Goal: Transaction & Acquisition: Purchase product/service

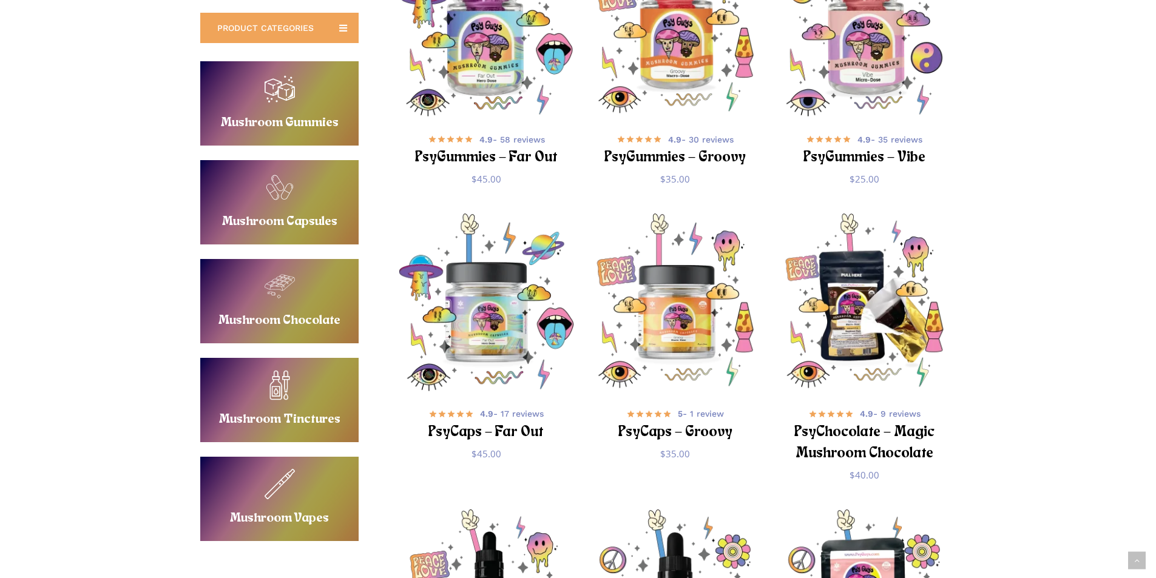
scroll to position [485, 0]
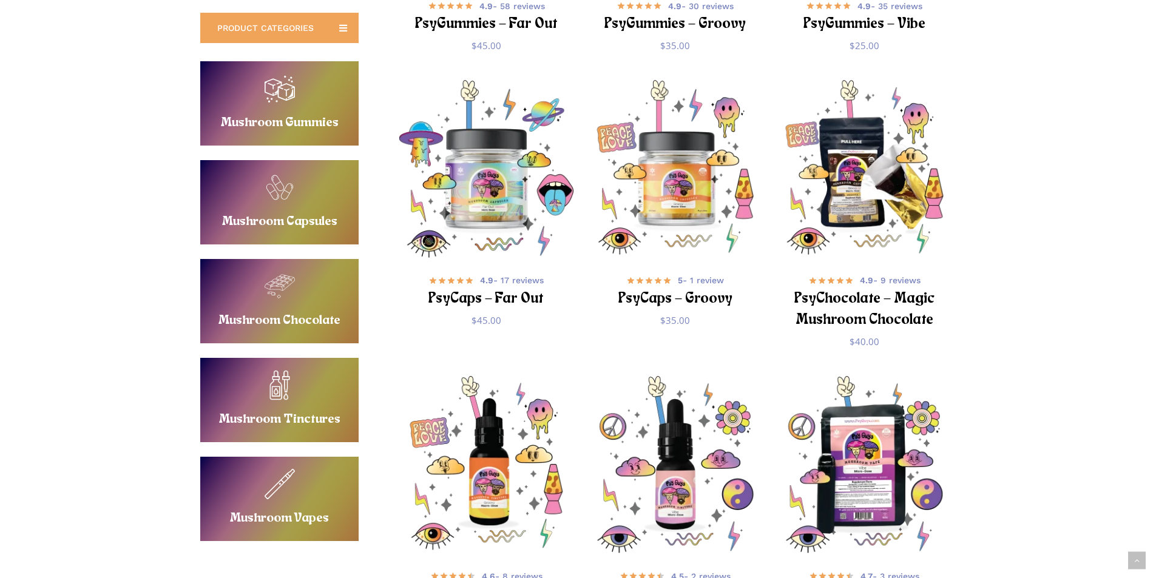
click at [290, 487] on link "Buy Mushroom Vapes" at bounding box center [279, 499] width 158 height 84
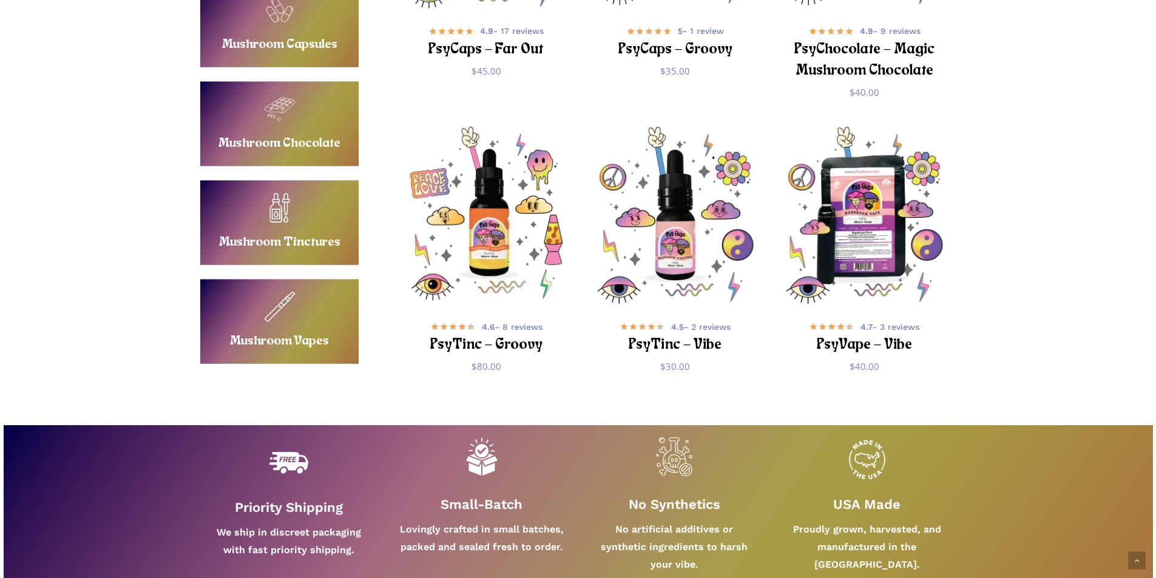
scroll to position [546, 0]
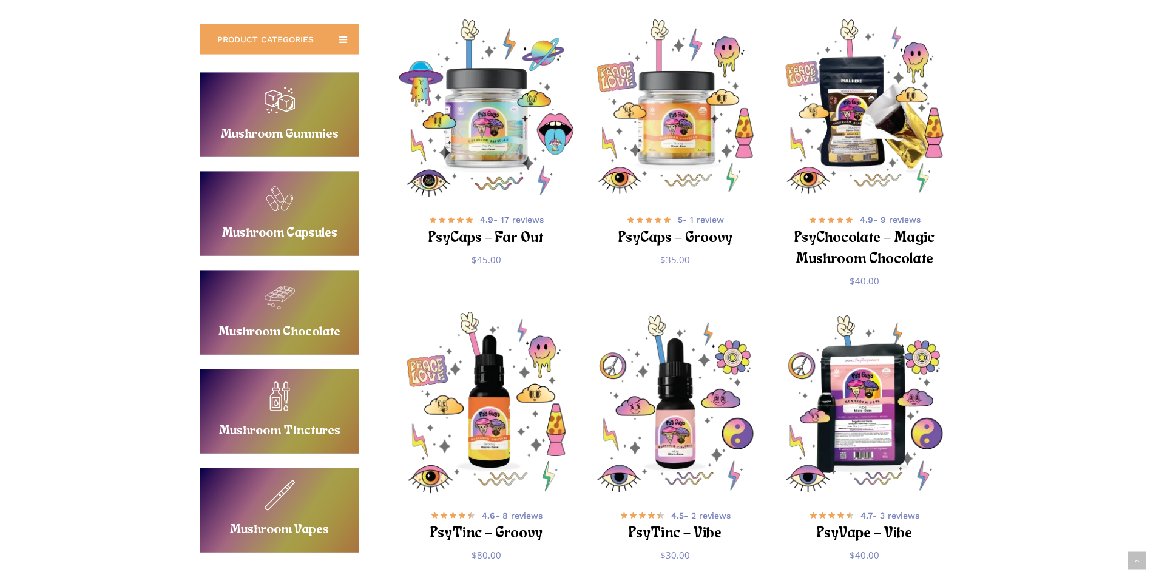
click at [480, 394] on img "PsyTinc - Groovy" at bounding box center [486, 404] width 184 height 184
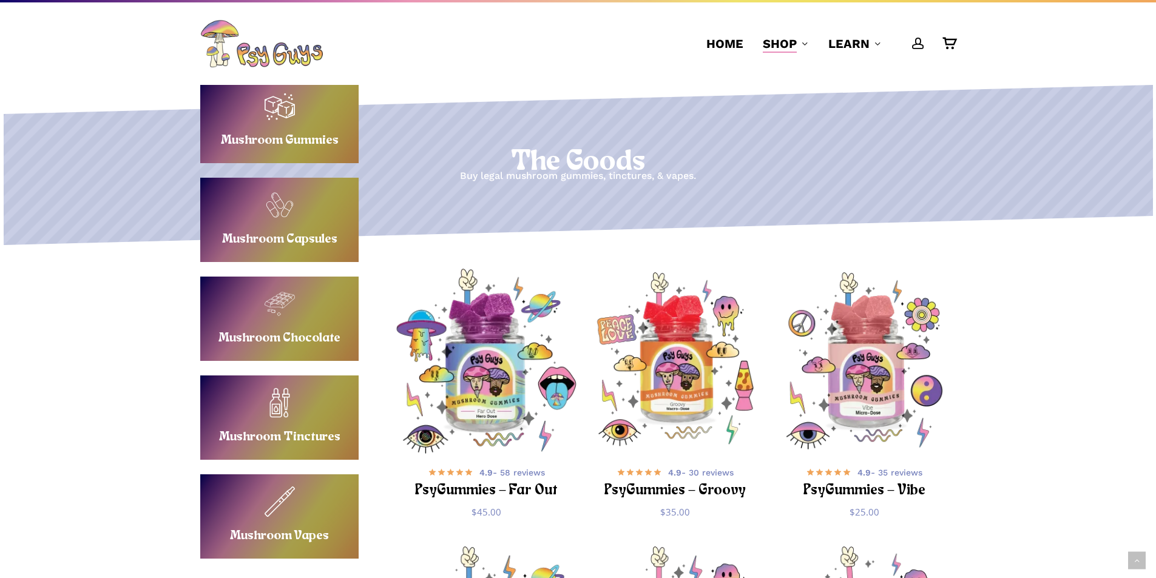
scroll to position [0, 0]
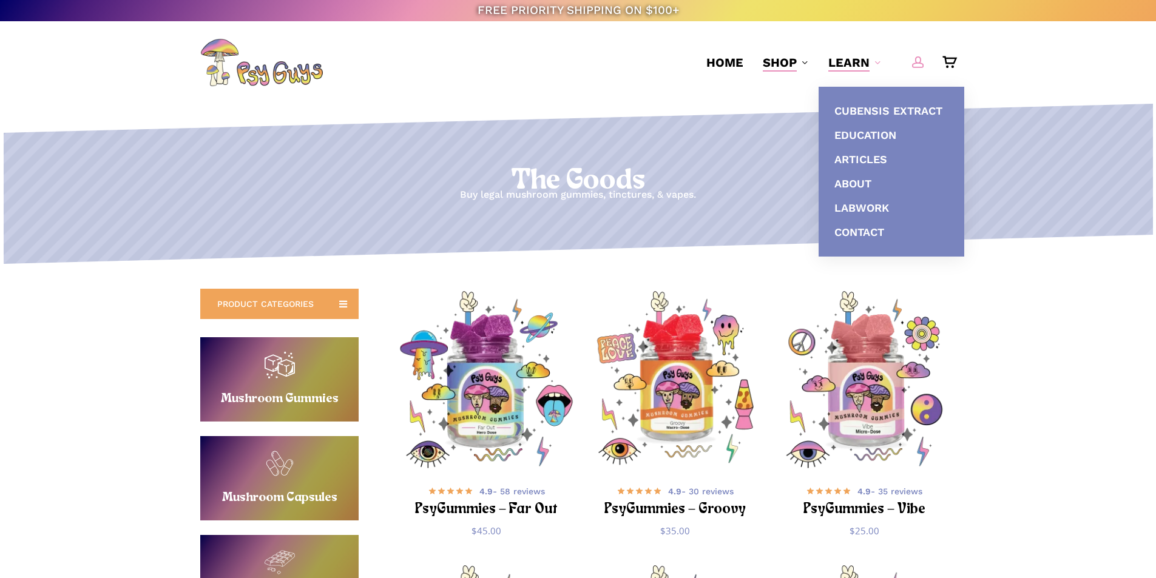
click at [920, 67] on span "Main Menu" at bounding box center [918, 62] width 12 height 12
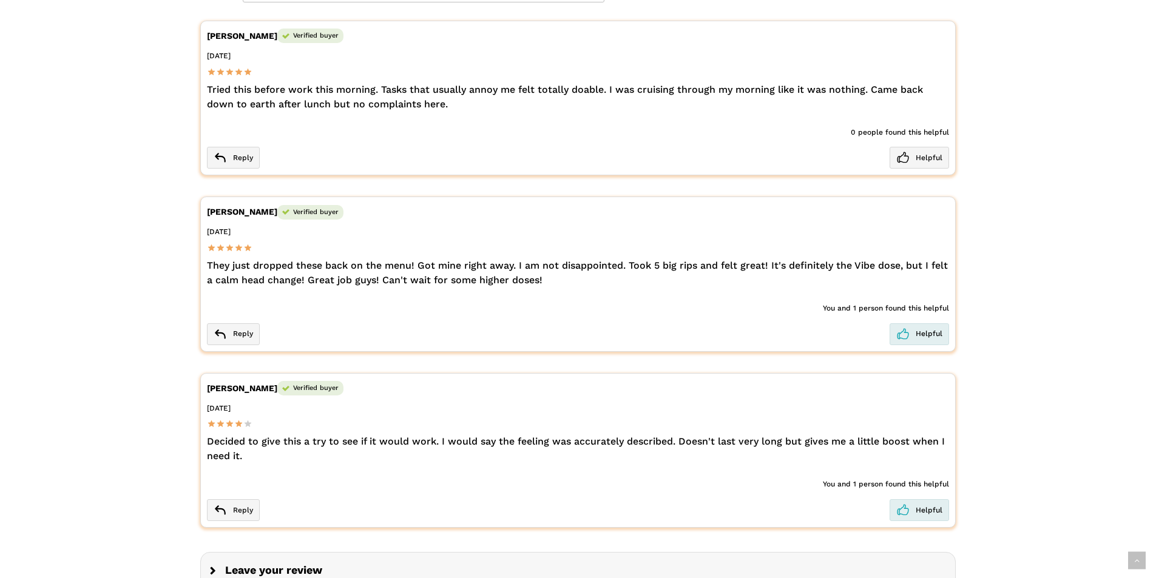
scroll to position [2123, 0]
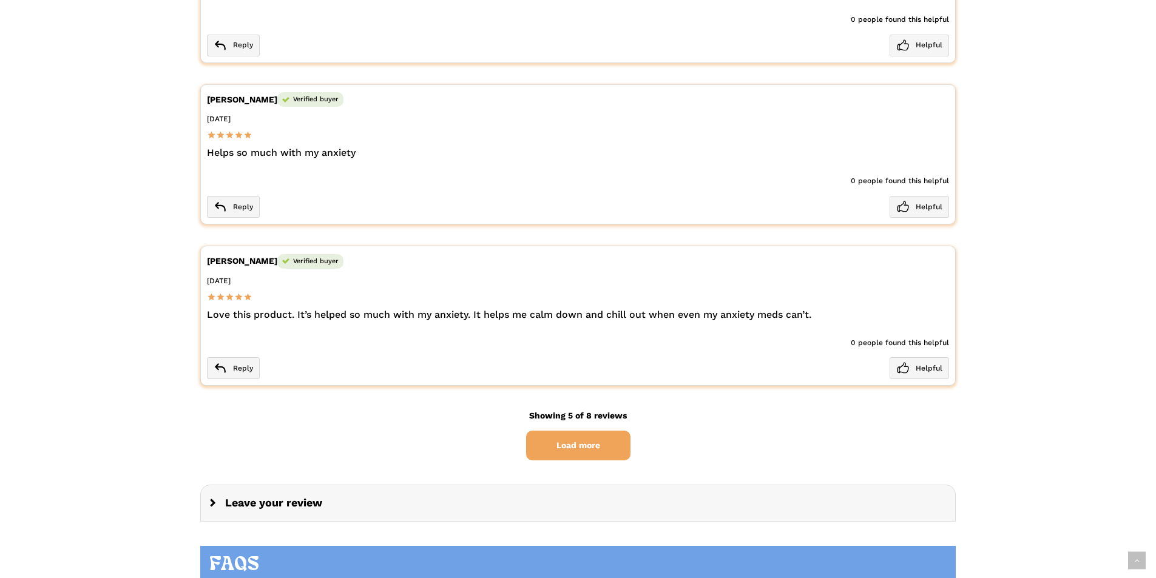
scroll to position [2487, 0]
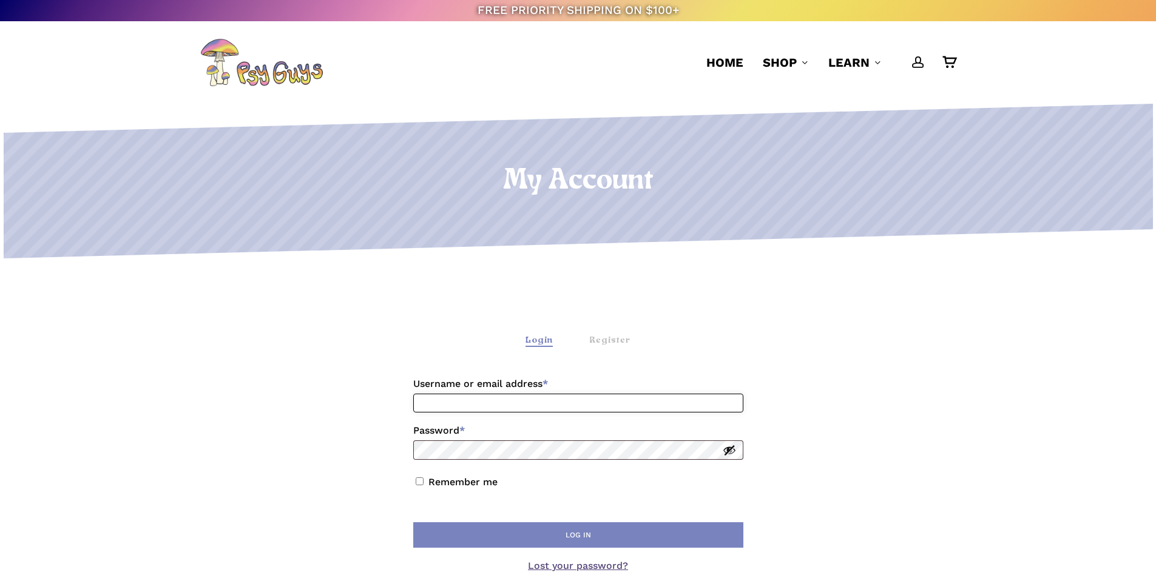
click at [589, 403] on input "Username or email address * Required" at bounding box center [578, 403] width 330 height 19
type input "**********"
click at [413, 522] on button "Log in" at bounding box center [578, 534] width 330 height 25
click at [460, 481] on label "Remember me" at bounding box center [462, 482] width 69 height 12
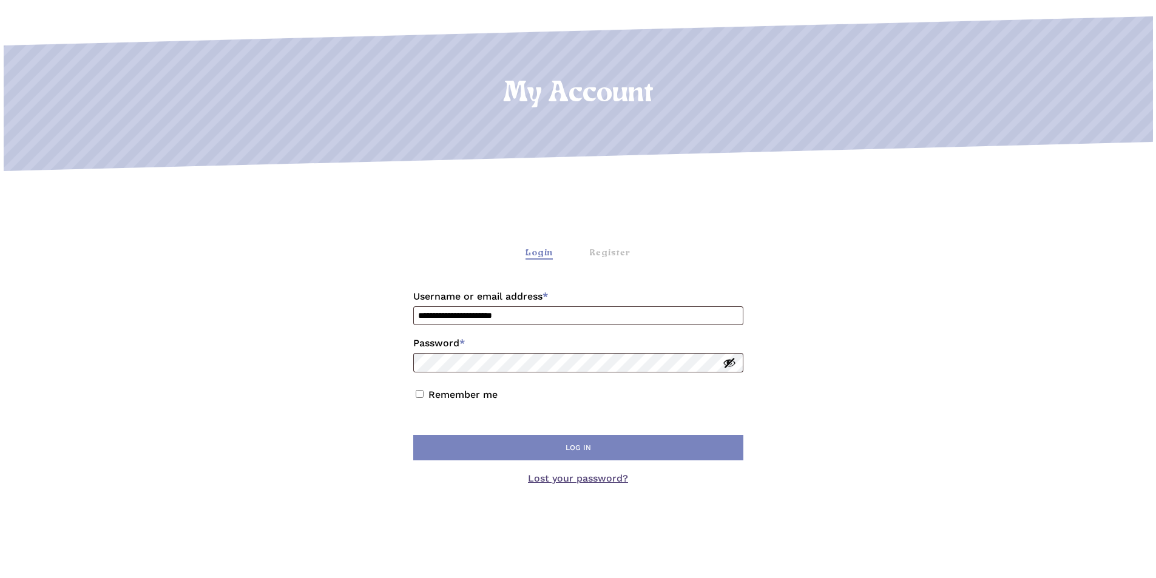
scroll to position [182, 0]
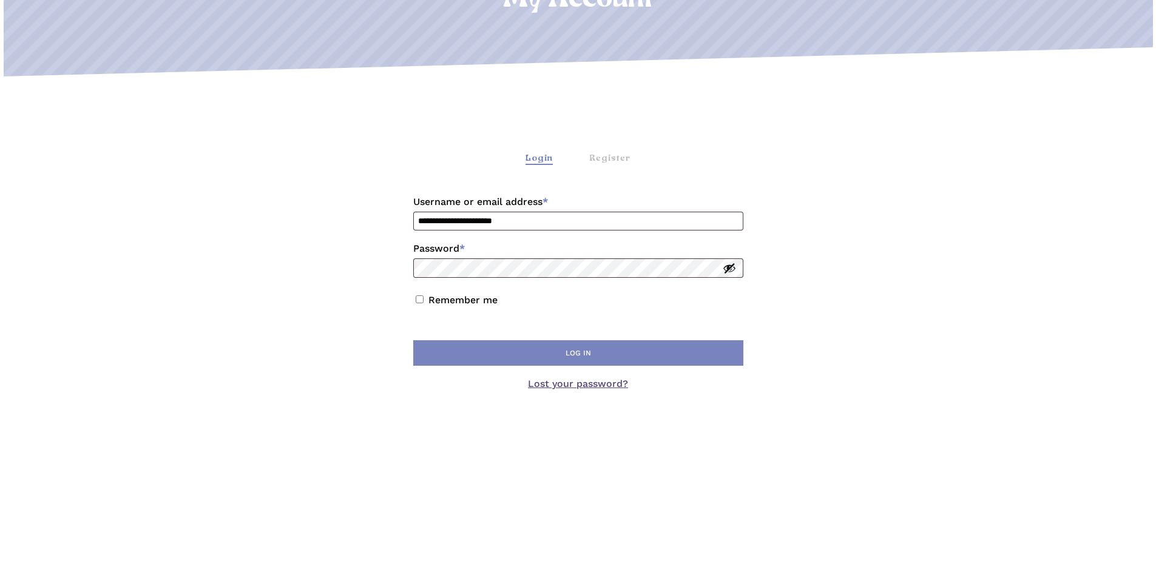
click at [447, 304] on label "Remember me" at bounding box center [462, 300] width 69 height 12
click at [459, 342] on button "Log in" at bounding box center [578, 352] width 330 height 25
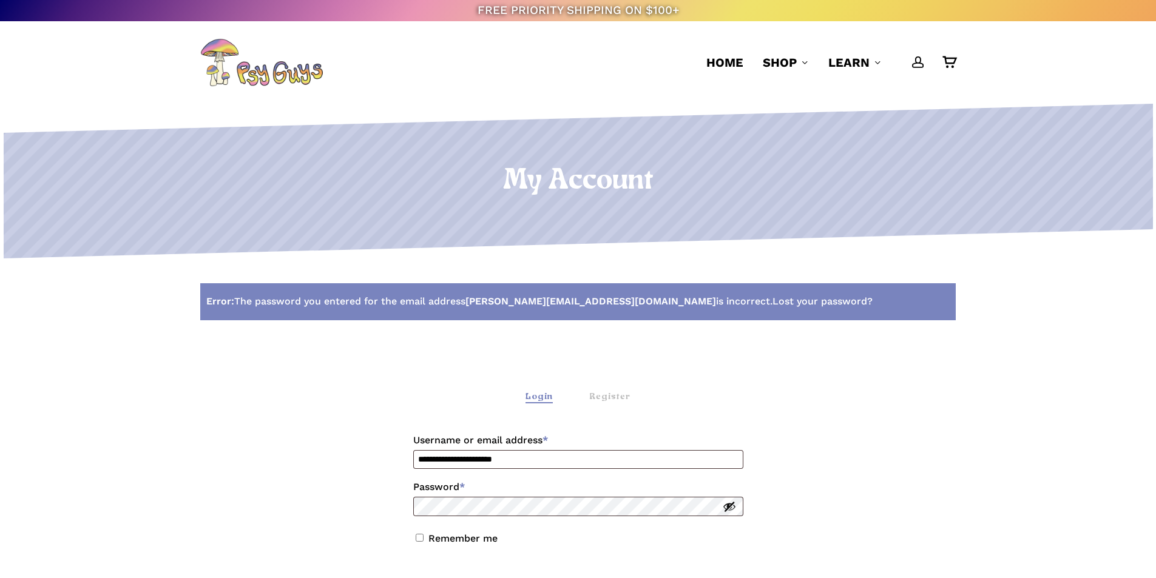
scroll to position [182, 0]
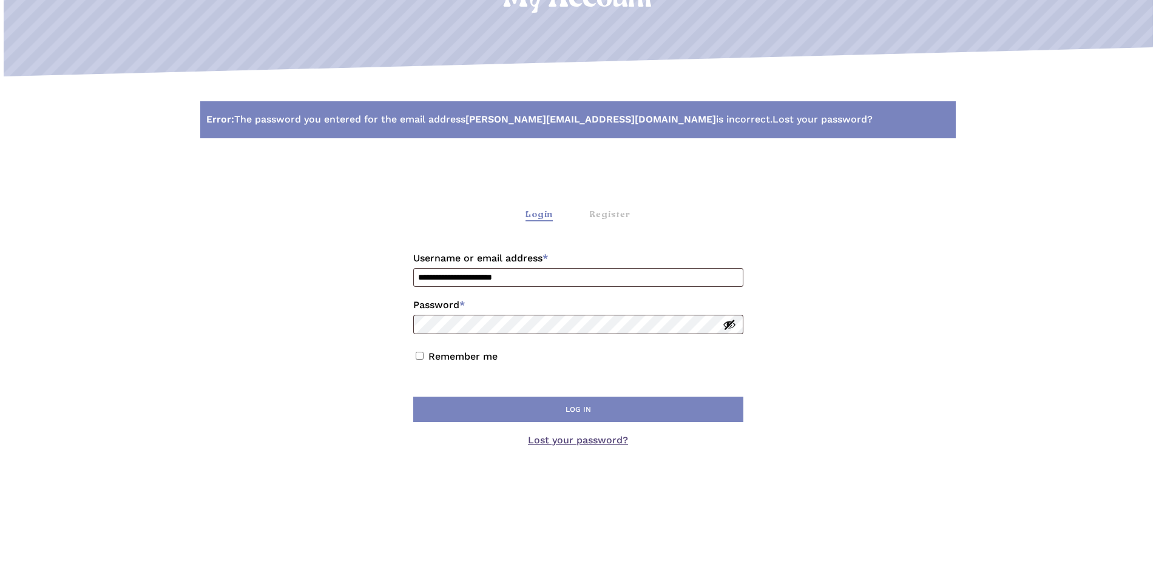
click at [726, 323] on button "Show password" at bounding box center [729, 324] width 13 height 13
click at [456, 354] on label "Remember me" at bounding box center [462, 357] width 69 height 12
click at [493, 415] on button "Log in" at bounding box center [578, 409] width 330 height 25
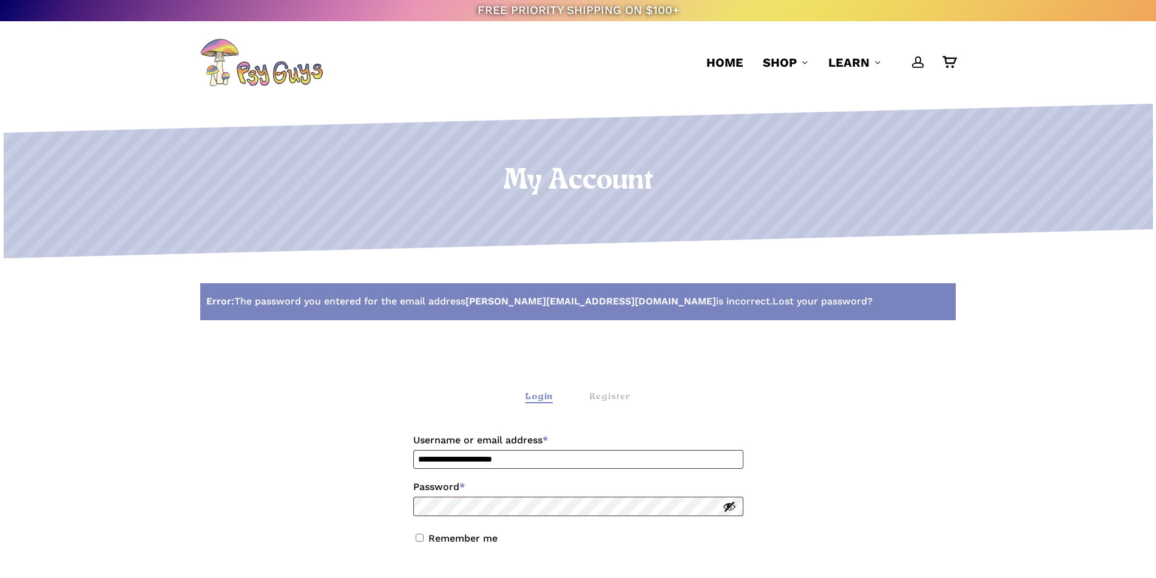
click at [706, 292] on ul "Error: The password you entered for the email address samanthaoshman@gmail.com …" at bounding box center [577, 301] width 755 height 37
click at [772, 299] on link "Lost your password?" at bounding box center [822, 301] width 100 height 15
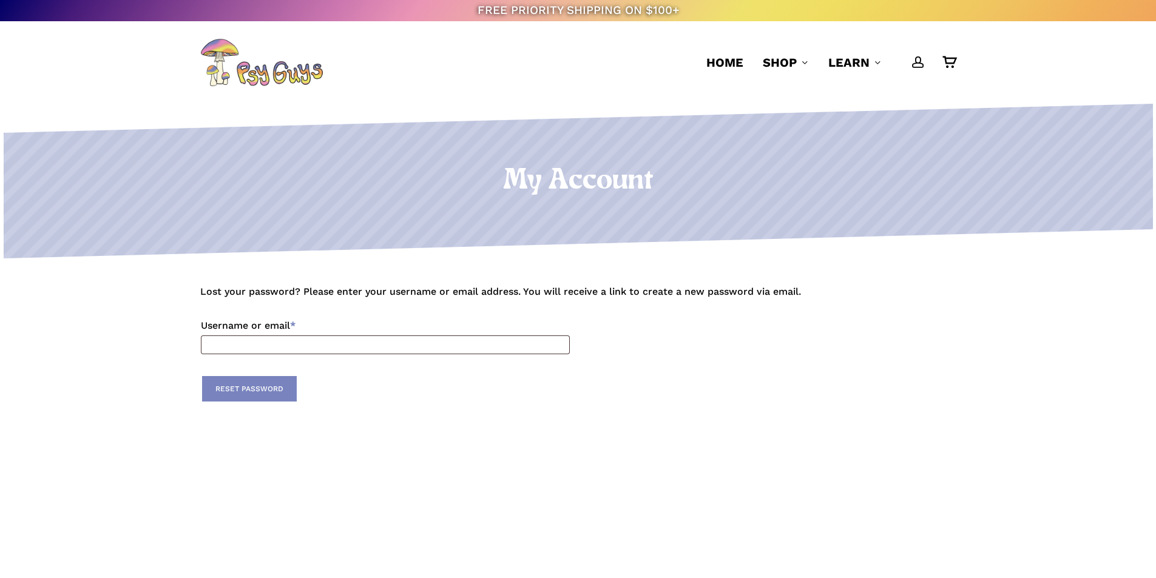
click at [367, 328] on label "Username or email * Required" at bounding box center [385, 325] width 369 height 19
click at [367, 335] on input "Username or email * Required" at bounding box center [385, 344] width 369 height 19
click at [368, 343] on input "Username or email * Required" at bounding box center [385, 344] width 369 height 19
type input "**********"
click at [276, 391] on button "Reset password" at bounding box center [249, 388] width 95 height 25
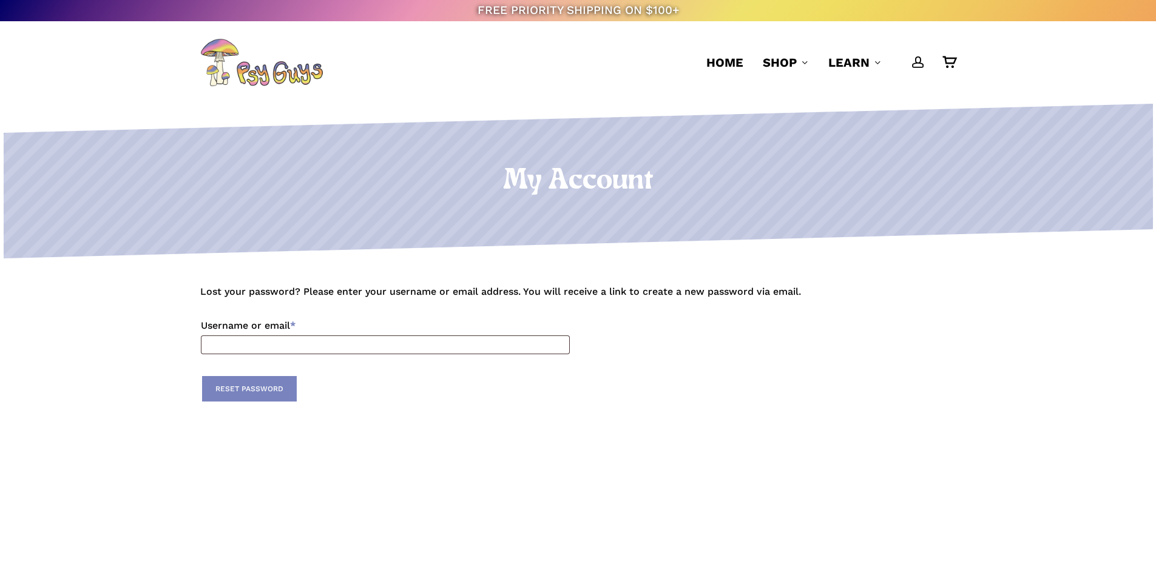
click at [697, 59] on li "Home" at bounding box center [724, 62] width 56 height 83
click at [726, 60] on span "Home" at bounding box center [724, 62] width 37 height 15
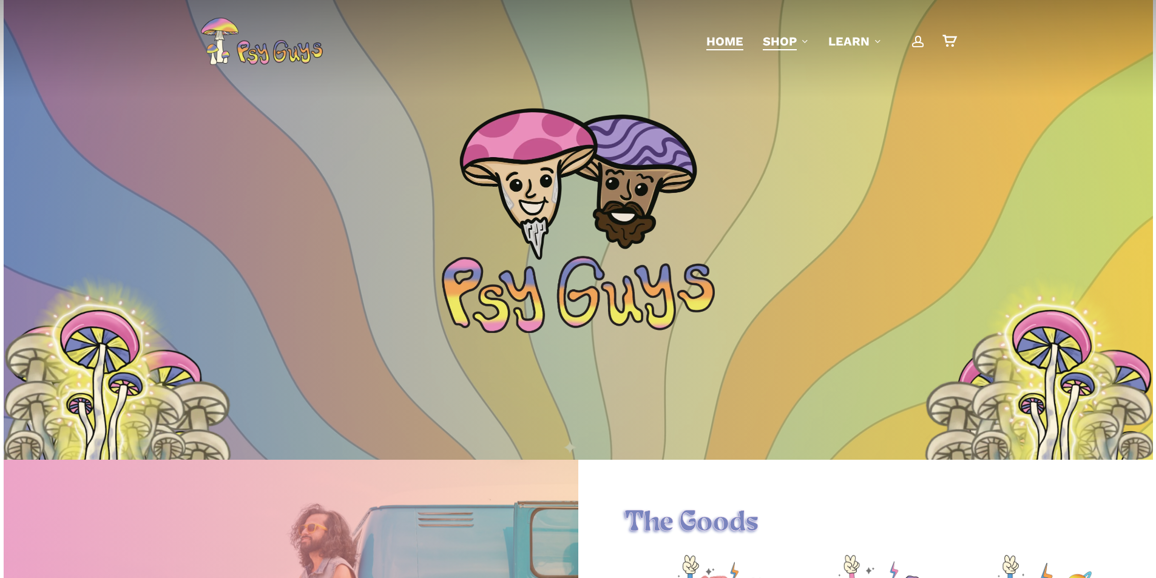
click at [780, 46] on span "Shop" at bounding box center [780, 41] width 34 height 15
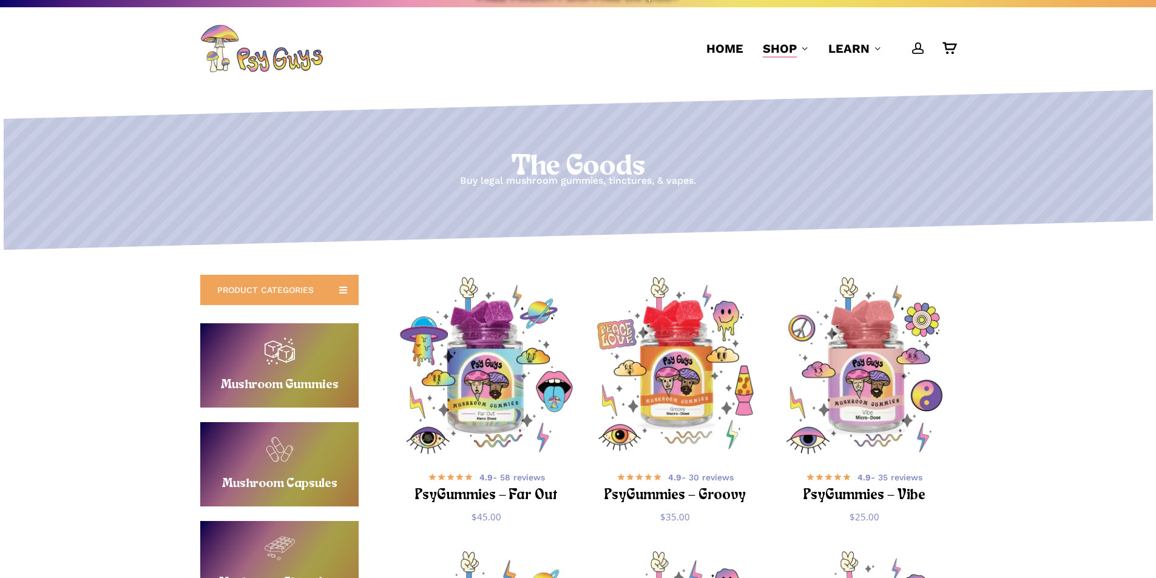
scroll to position [303, 0]
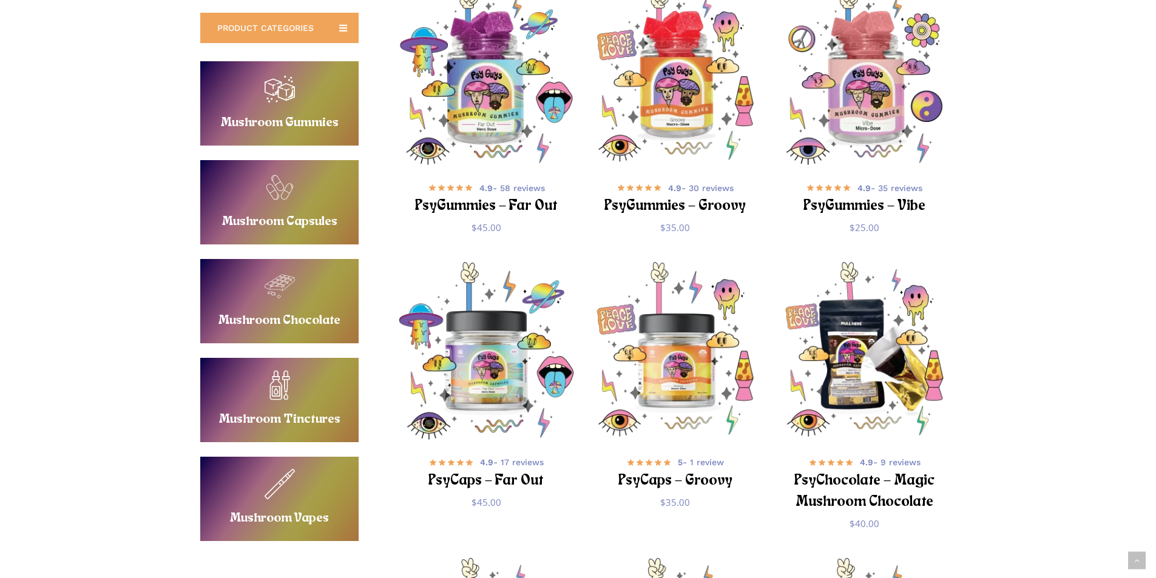
click at [303, 203] on link "Buy Mushroom Capsules" at bounding box center [279, 202] width 158 height 84
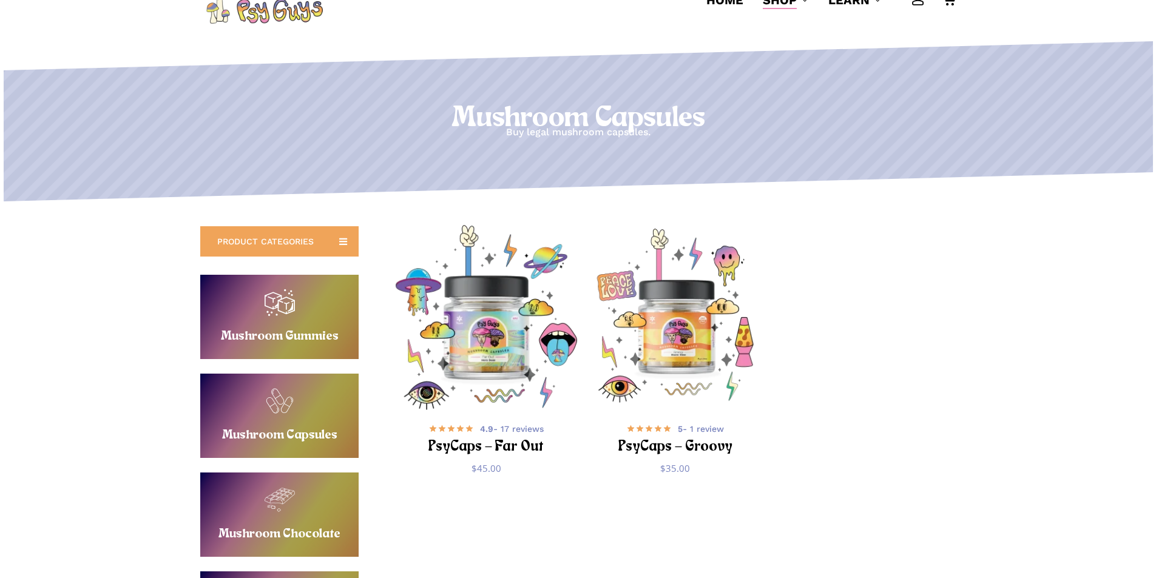
scroll to position [121, 0]
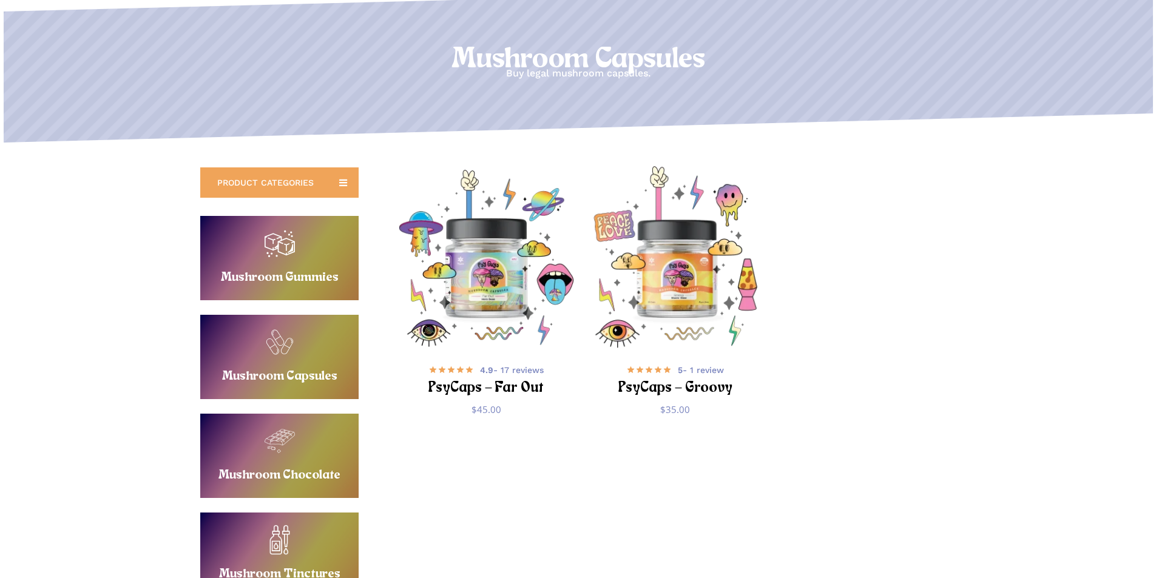
click at [698, 276] on img "PsyCaps - Groovy" at bounding box center [675, 258] width 184 height 184
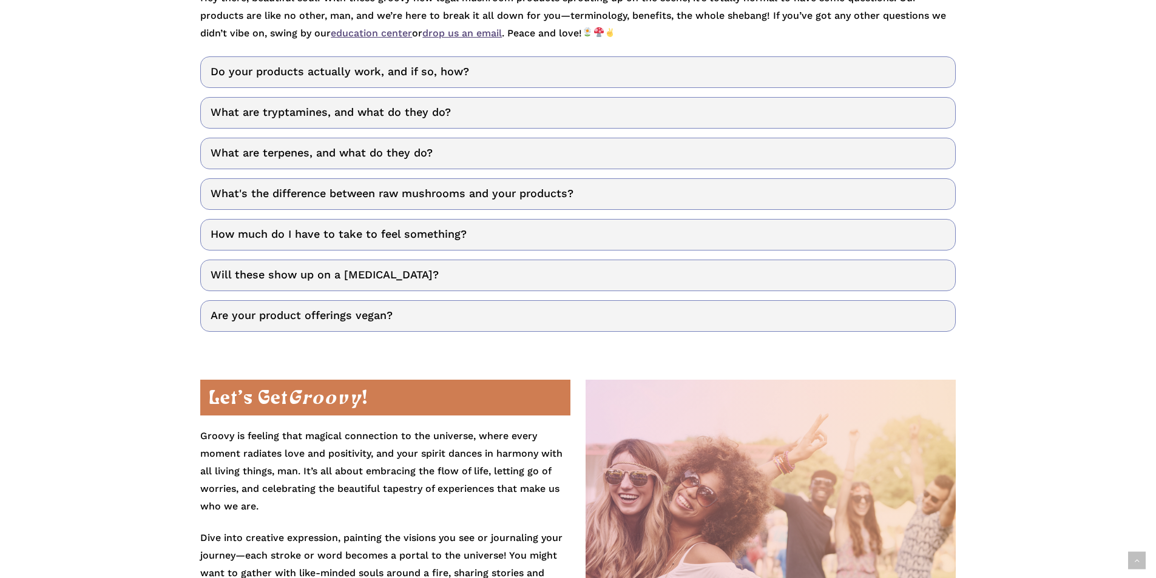
scroll to position [2184, 0]
click at [410, 229] on link "How much do I have to take to feel something?" at bounding box center [577, 234] width 755 height 32
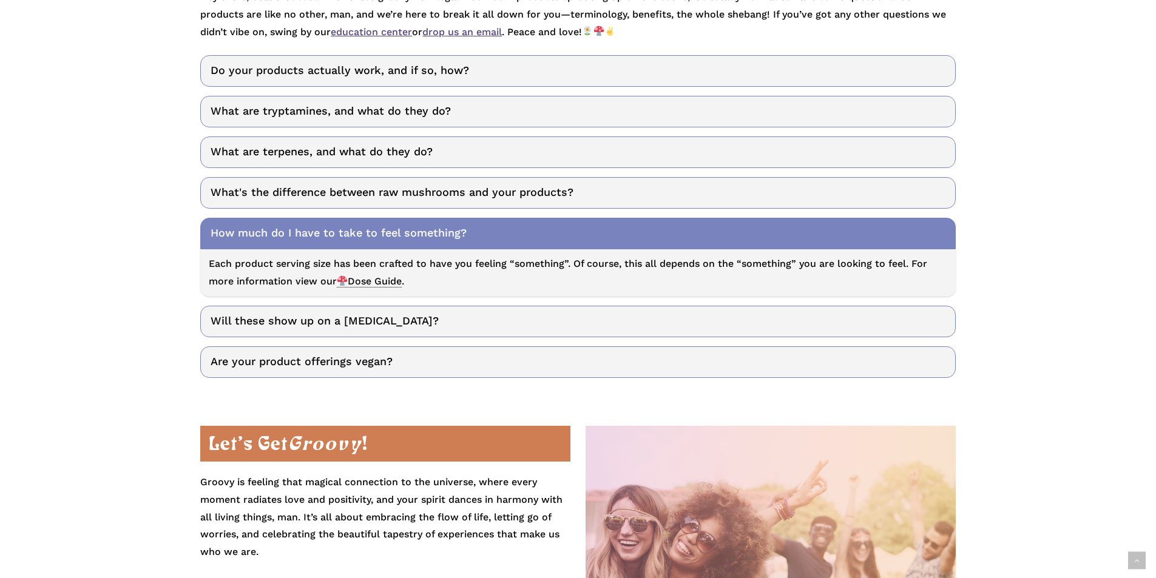
click at [374, 288] on p "Each product serving size has been crafted to have you feeling “something”. Of …" at bounding box center [578, 272] width 738 height 35
click at [374, 282] on span "Dose Guide" at bounding box center [369, 281] width 65 height 12
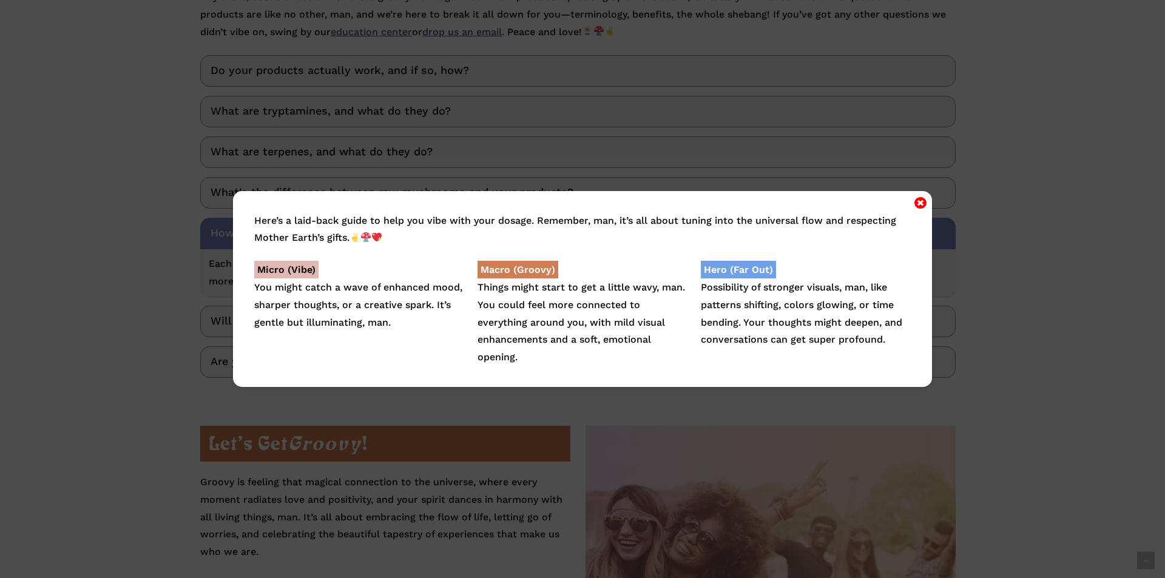
click at [920, 204] on icon "Close" at bounding box center [920, 202] width 12 height 15
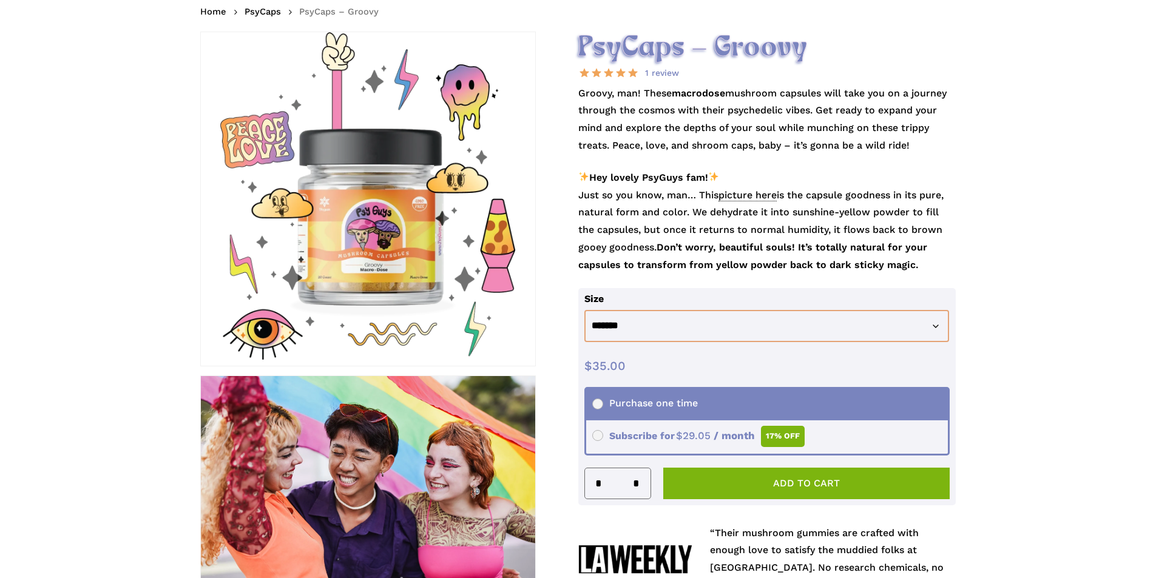
scroll to position [0, 0]
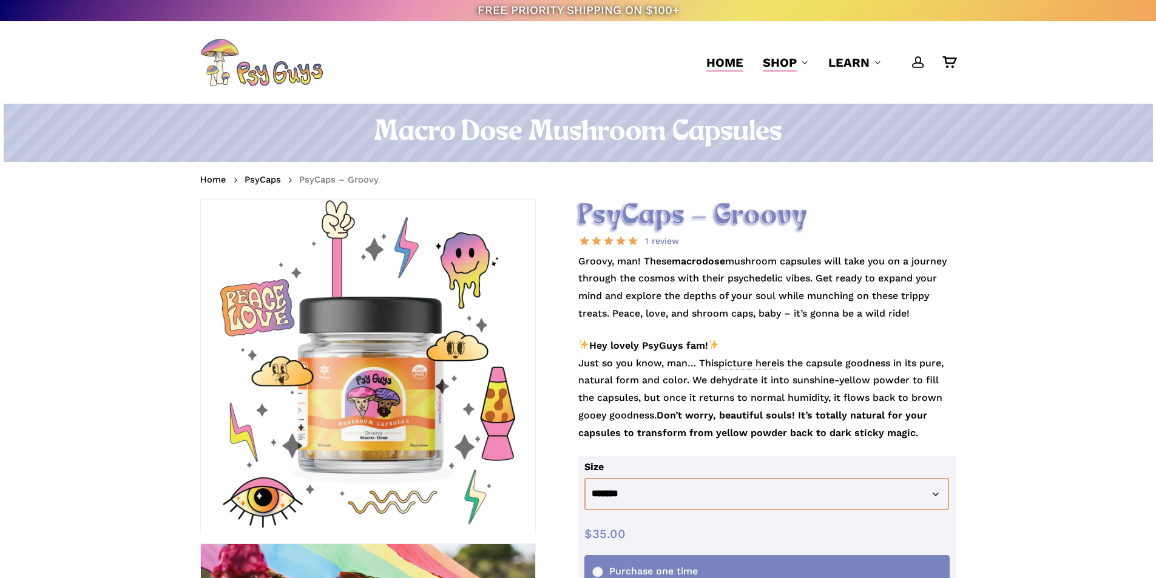
click at [732, 61] on span "Home" at bounding box center [724, 62] width 37 height 15
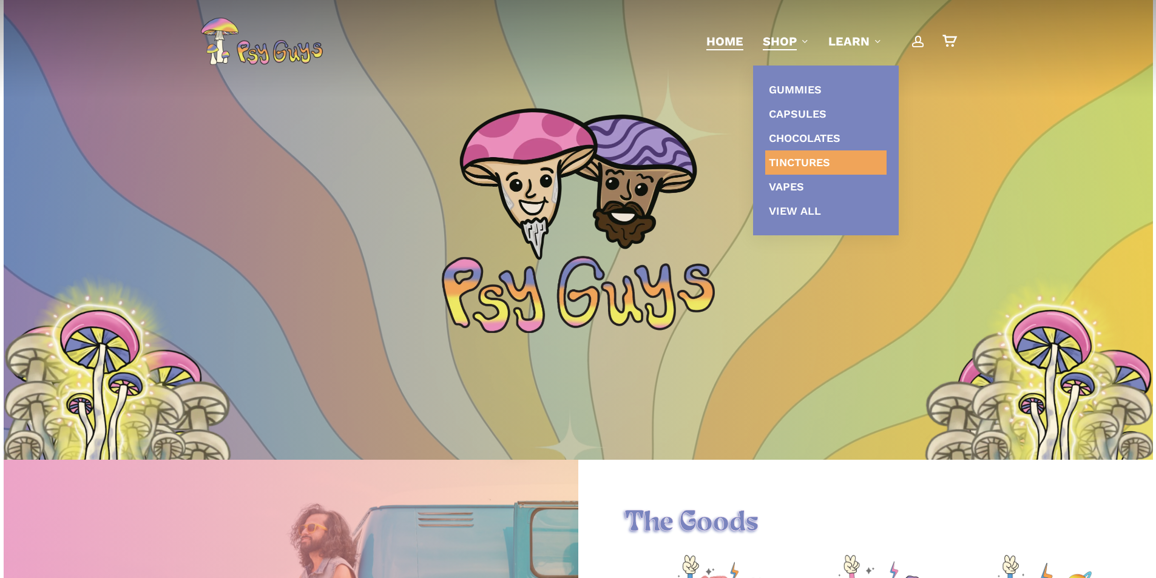
click at [813, 170] on link "Tinctures" at bounding box center [825, 162] width 121 height 24
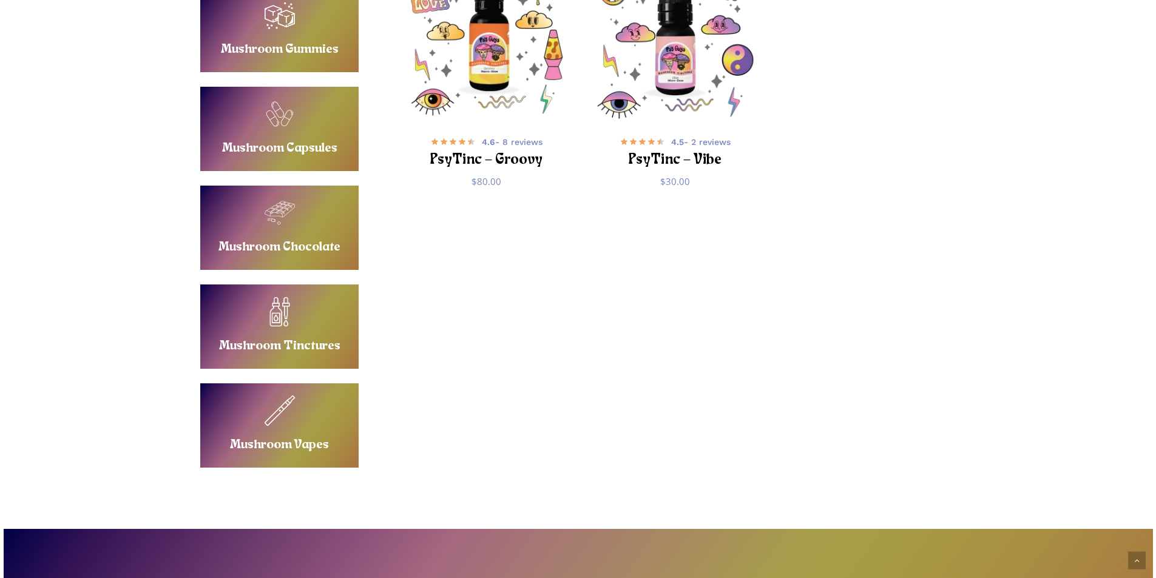
scroll to position [364, 0]
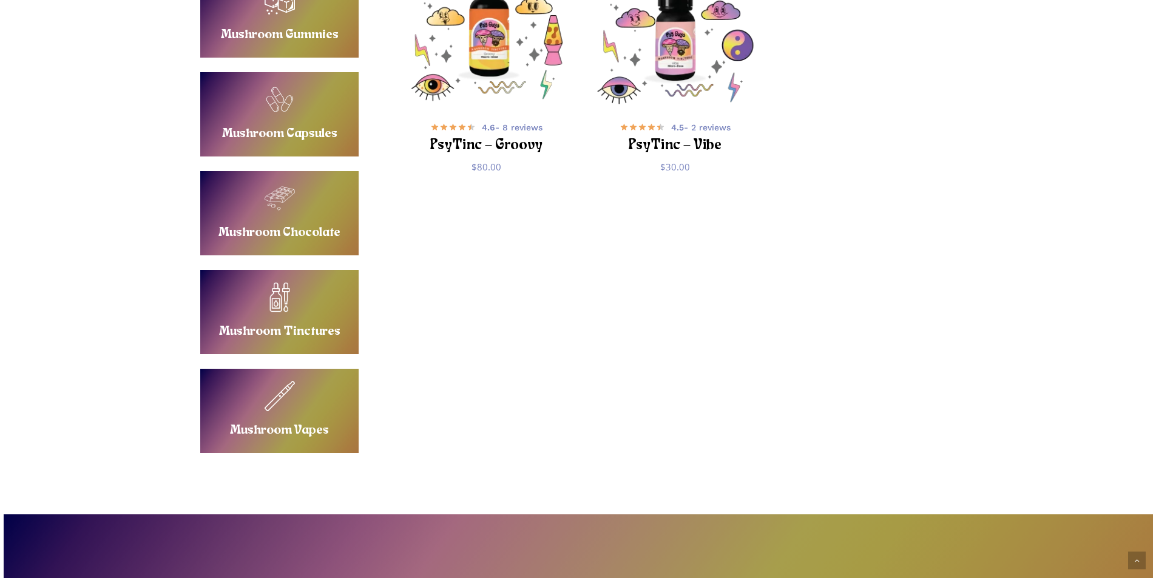
click at [305, 204] on link "Buy Mushroom Chocolate" at bounding box center [279, 213] width 158 height 84
click at [320, 139] on link "Buy Mushroom Capsules" at bounding box center [279, 114] width 158 height 84
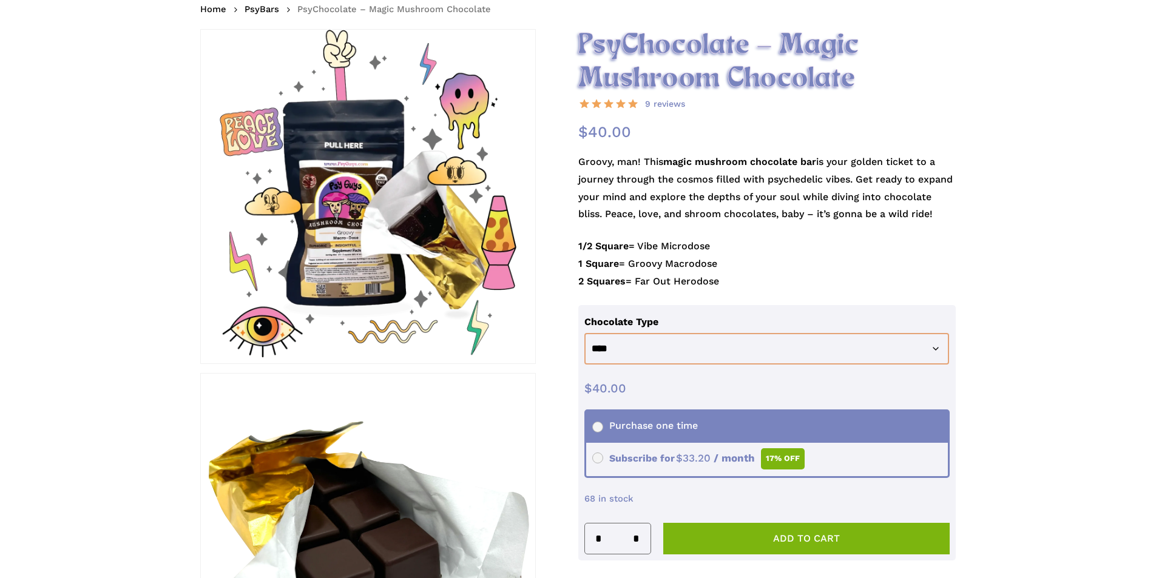
scroll to position [182, 0]
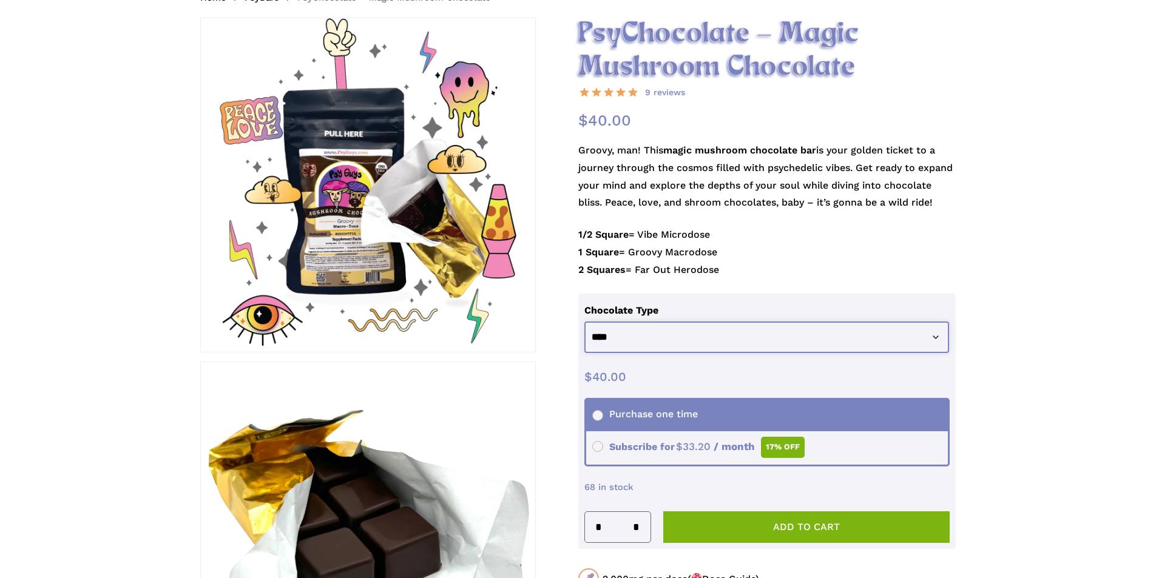
click at [846, 340] on select "**********" at bounding box center [766, 338] width 365 height 32
select select "**********"
click at [584, 322] on select "**********" at bounding box center [766, 338] width 365 height 32
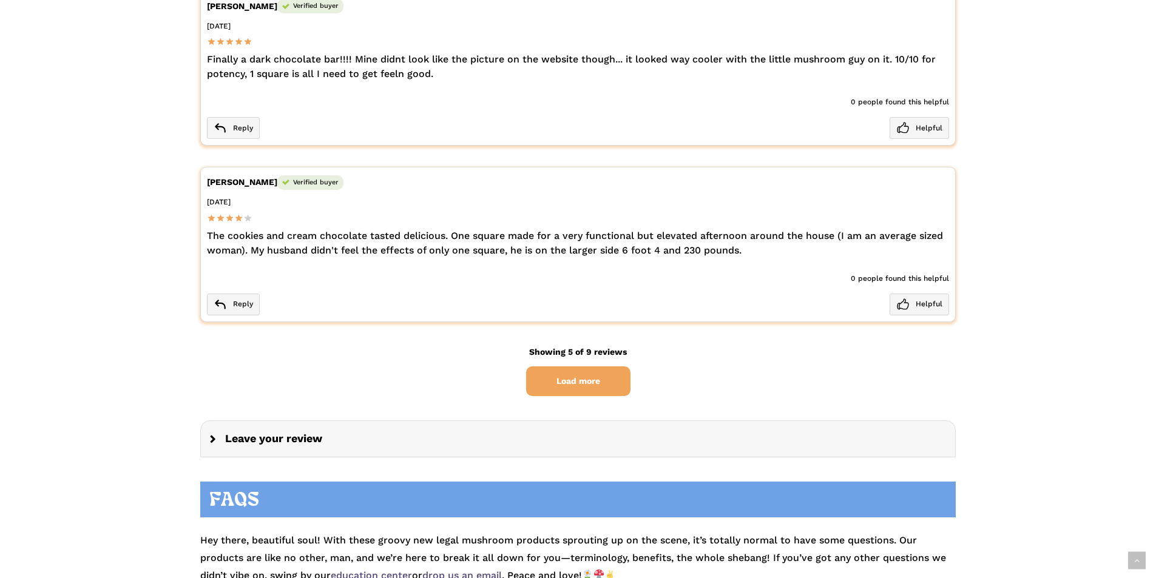
scroll to position [3155, 0]
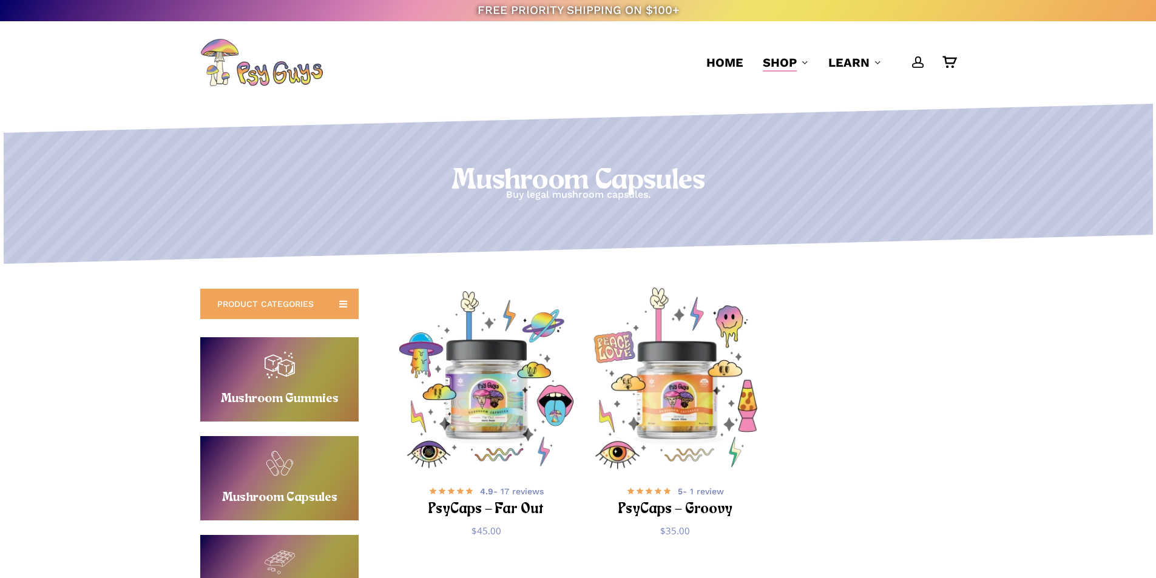
click at [681, 379] on img "PsyCaps - Groovy" at bounding box center [675, 380] width 184 height 184
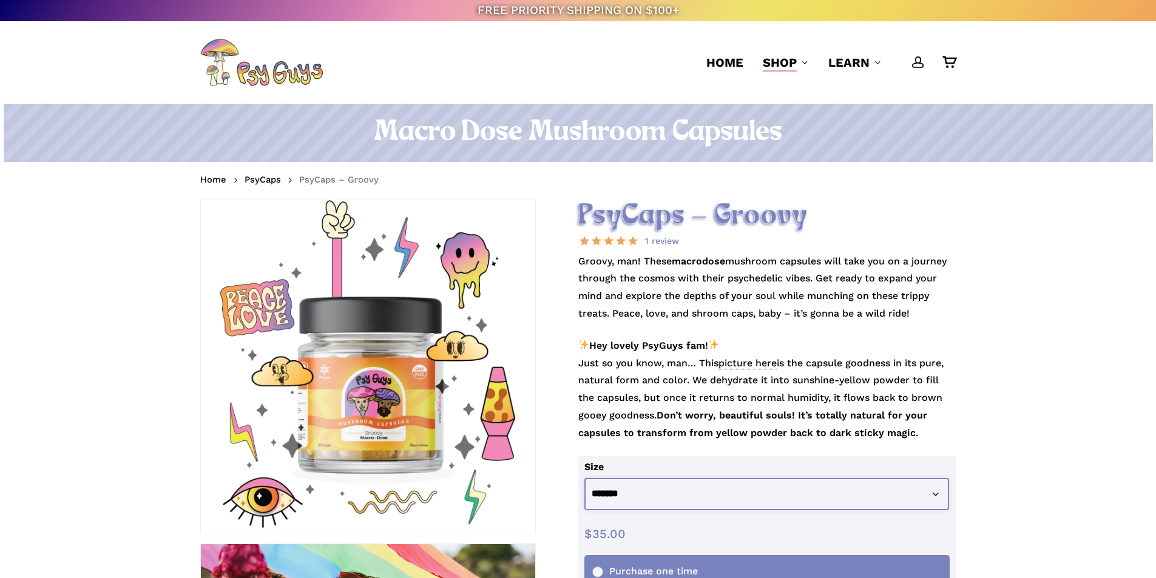
click at [726, 490] on select "**********" at bounding box center [766, 494] width 365 height 32
click at [721, 489] on select "**********" at bounding box center [766, 494] width 365 height 32
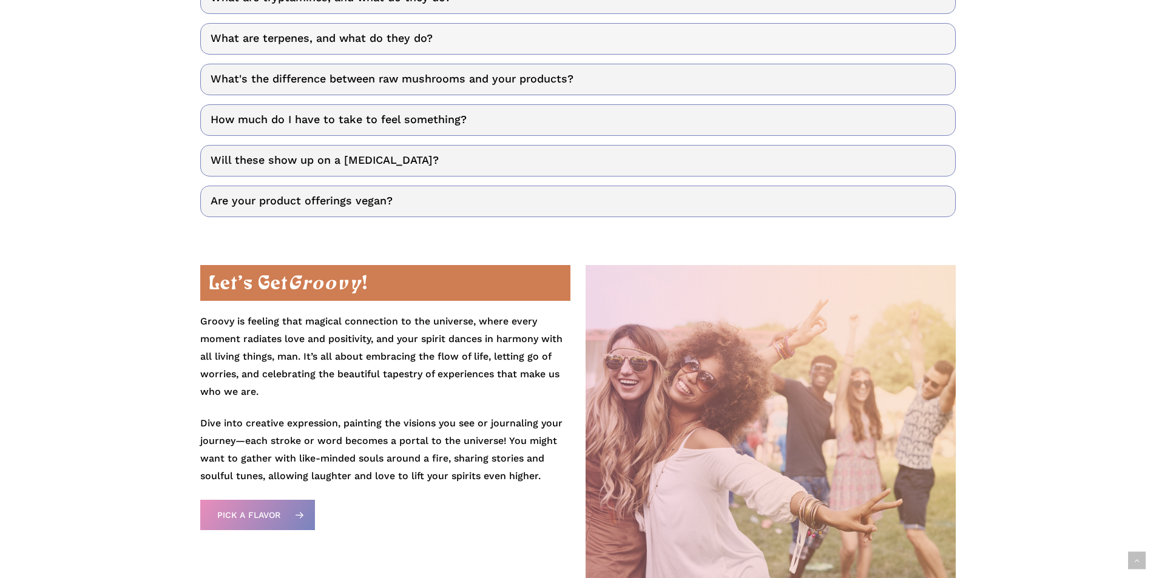
scroll to position [2305, 0]
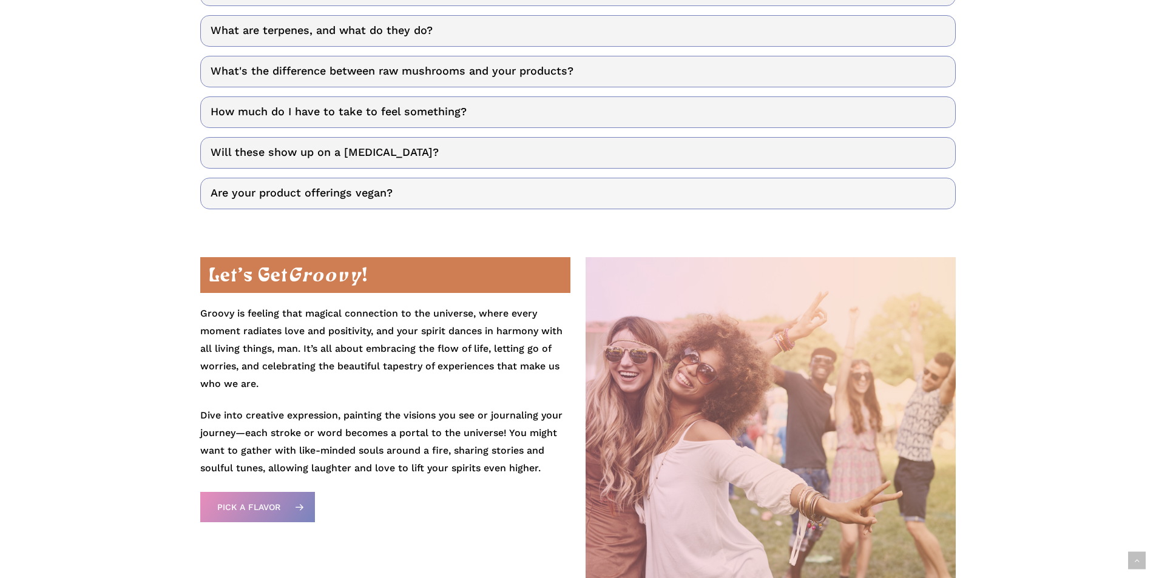
click at [448, 189] on link "Are your product offerings vegan?" at bounding box center [577, 194] width 755 height 32
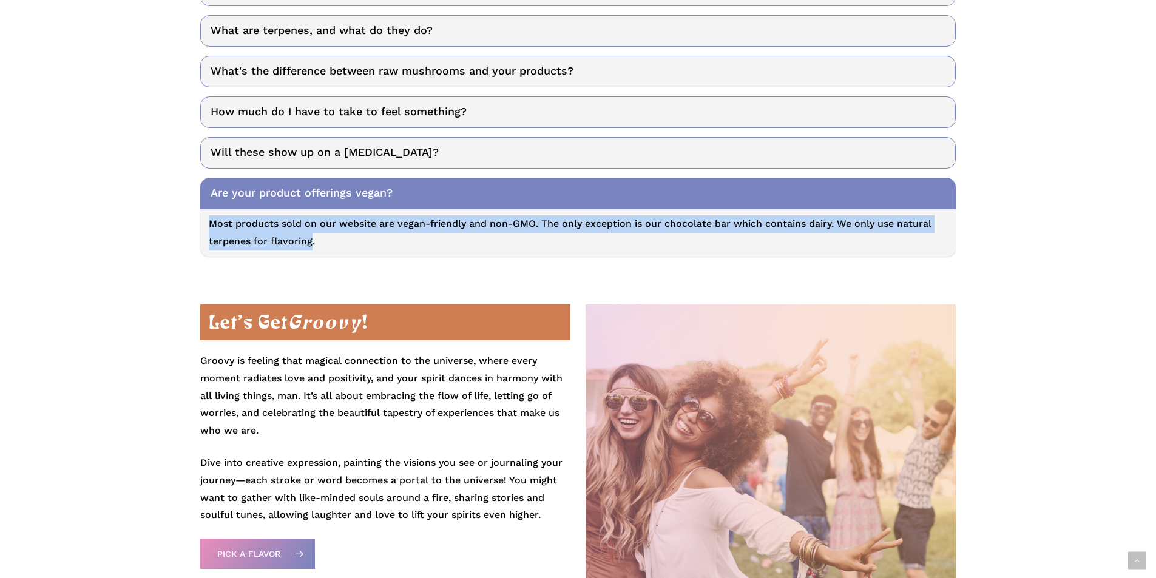
drag, startPoint x: 210, startPoint y: 224, endPoint x: 312, endPoint y: 241, distance: 103.2
click at [312, 241] on p "Most products sold on our website are vegan-friendly and non-GMO. The only exce…" at bounding box center [578, 232] width 738 height 35
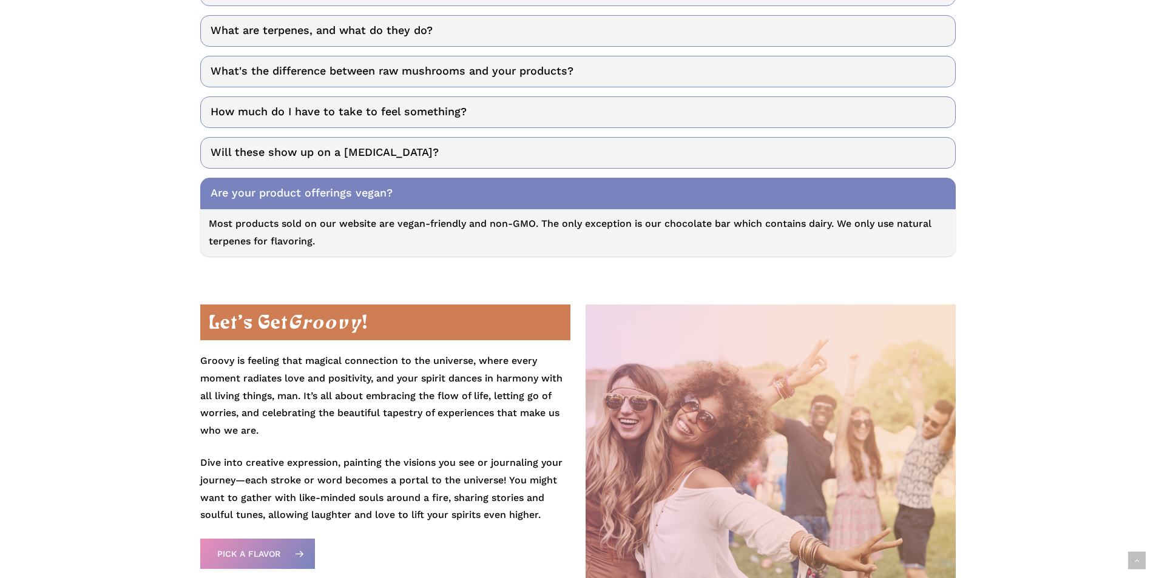
click at [313, 243] on p "Most products sold on our website are vegan-friendly and non-GMO. The only exce…" at bounding box center [578, 232] width 738 height 35
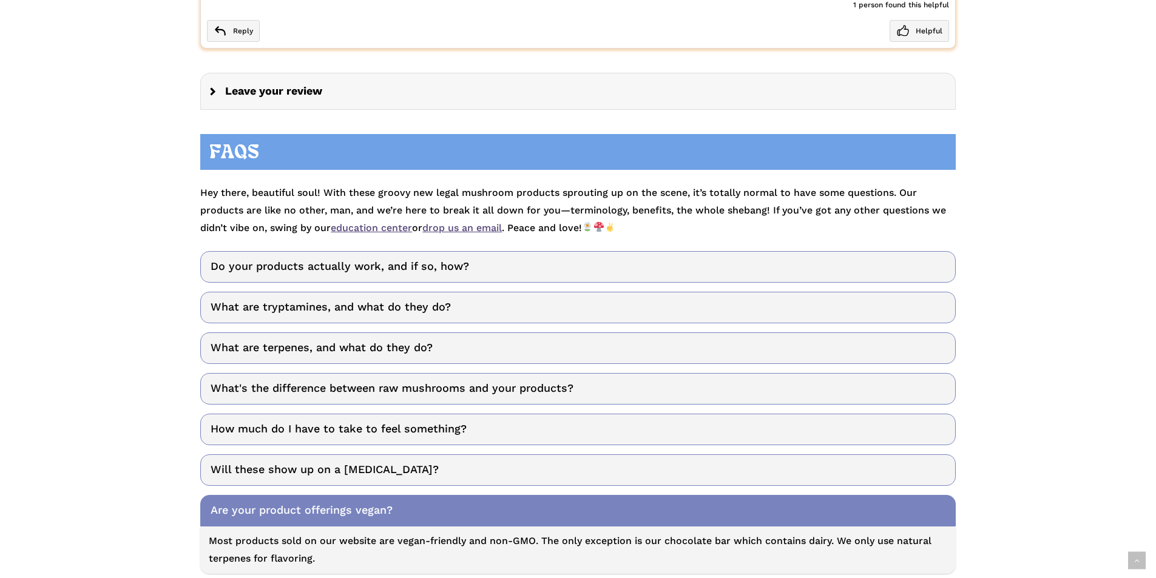
scroll to position [1820, 0]
